Goal: Task Accomplishment & Management: Complete application form

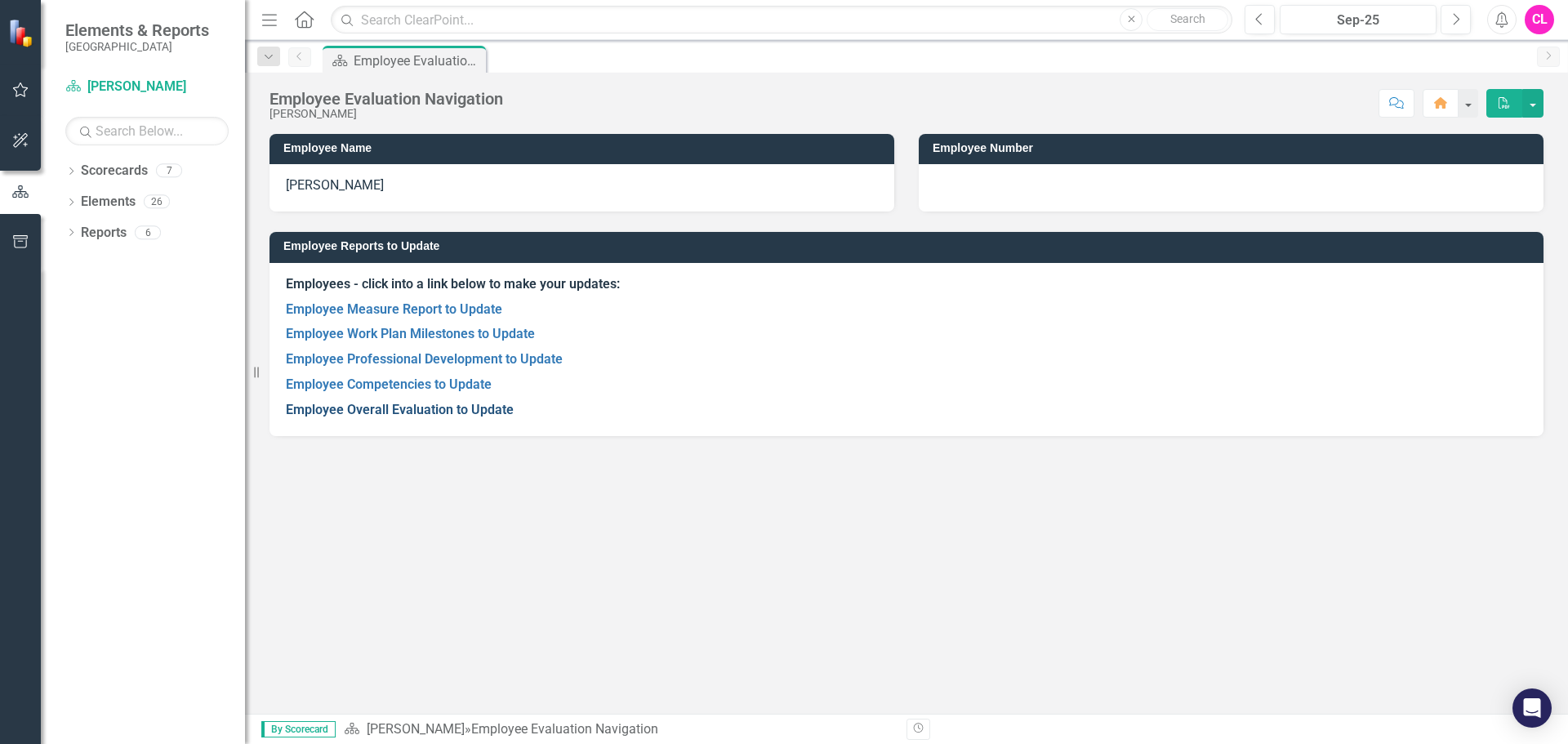
click at [468, 409] on link "Employee Overall Evaluation to Update" at bounding box center [400, 409] width 228 height 16
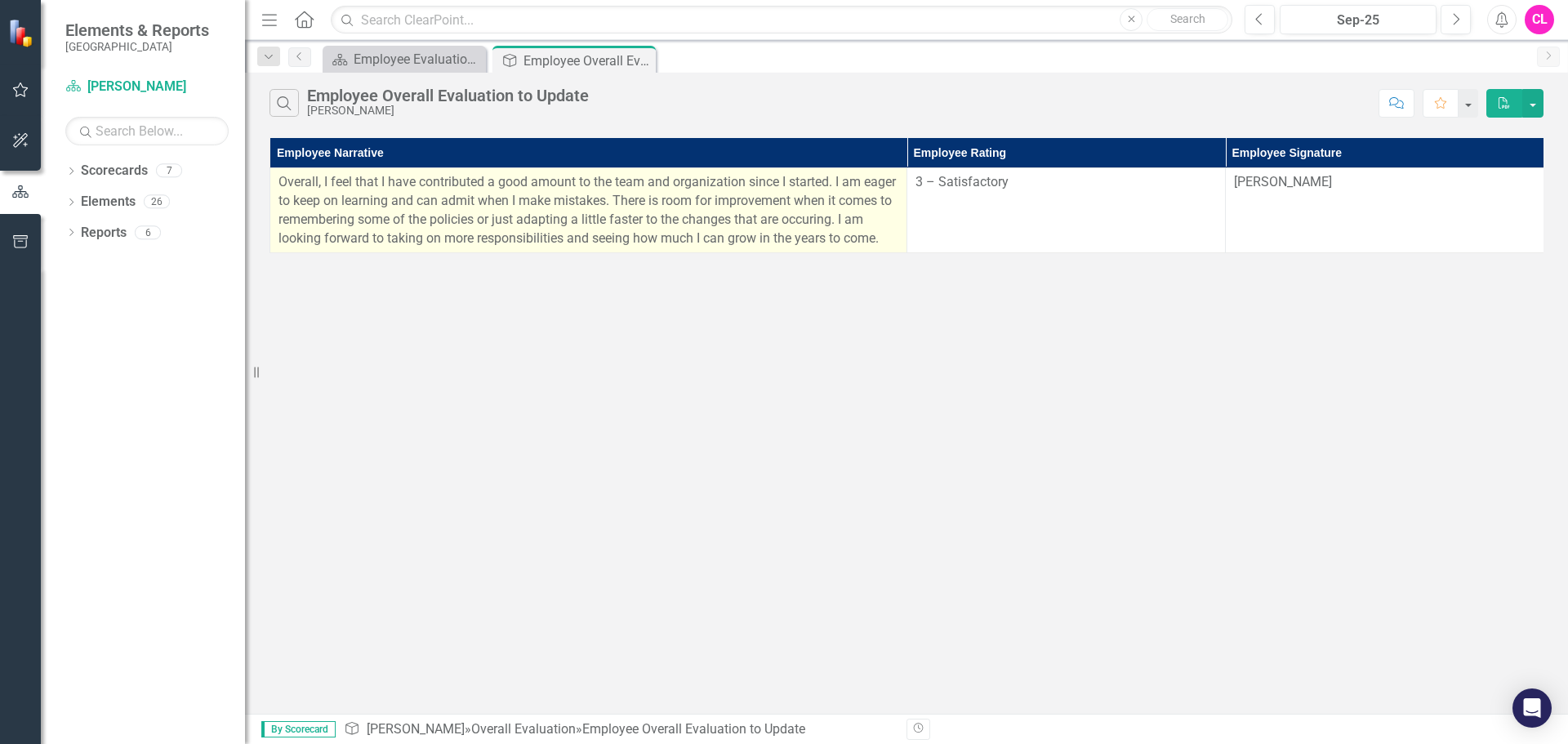
click at [410, 254] on td "Overall, I feel that I have contributed a good amount to the team and organizat…" at bounding box center [589, 211] width 637 height 85
click at [410, 247] on p "Overall, I feel that I have contributed a good amount to the team and organizat…" at bounding box center [589, 210] width 620 height 74
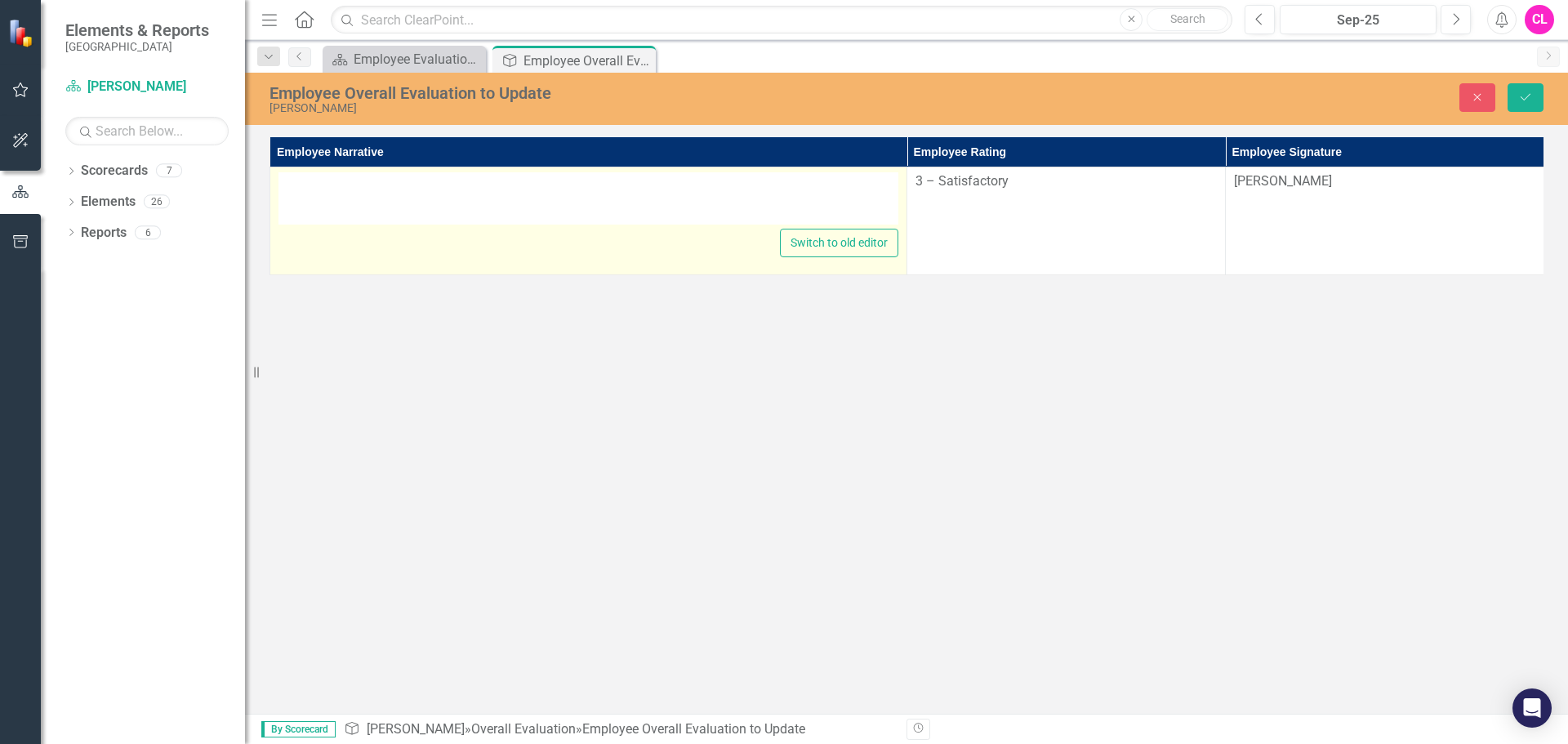
type textarea "<p>Overall, I feel that I have contributed a good amount to the team and organi…"
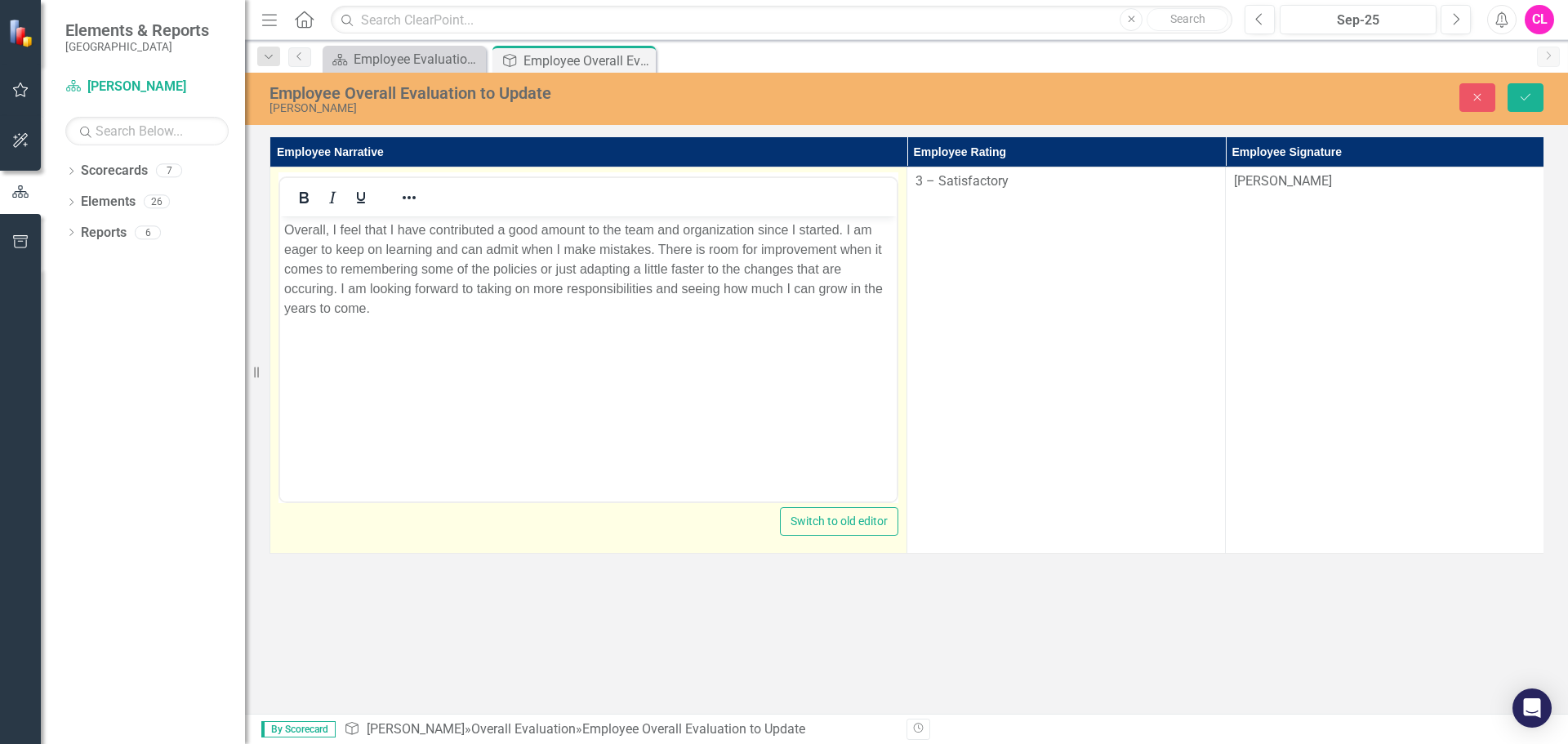
click at [502, 371] on body "Overall, I feel that I have contributed a good amount to the team and organizat…" at bounding box center [589, 339] width 616 height 245
